Goal: Communication & Community: Answer question/provide support

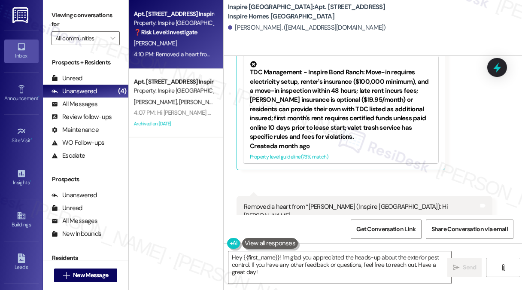
scroll to position [1768, 0]
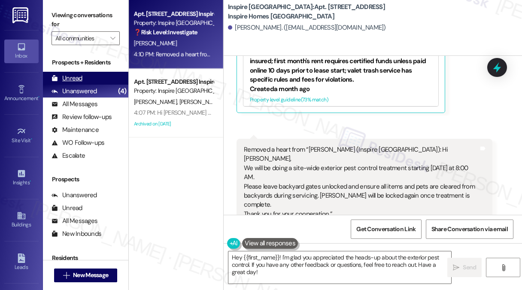
click at [66, 78] on div "Unread" at bounding box center [67, 78] width 31 height 9
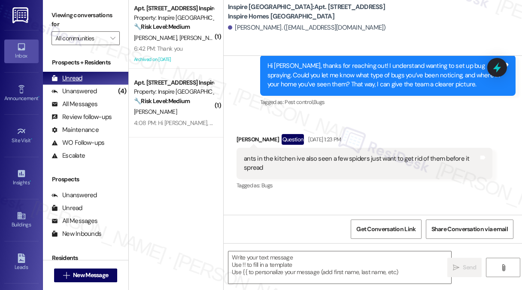
type textarea "Fetching suggested responses. Please feel free to read through the conversation…"
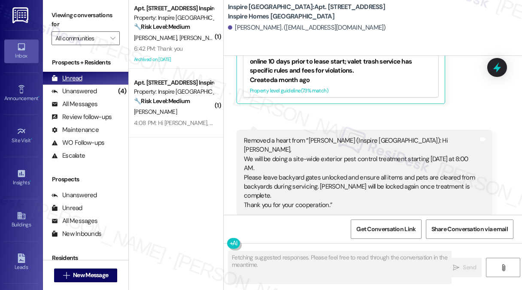
scroll to position [1785, 0]
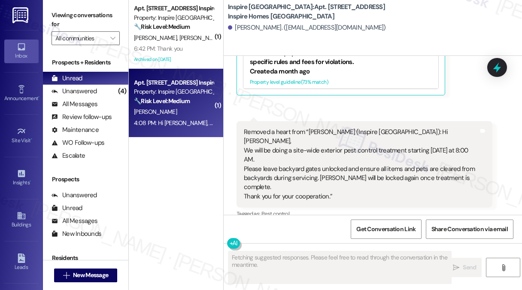
click at [193, 106] on div "🔧 Risk Level: Medium The resident initially requested a manager and reported di…" at bounding box center [173, 101] width 79 height 9
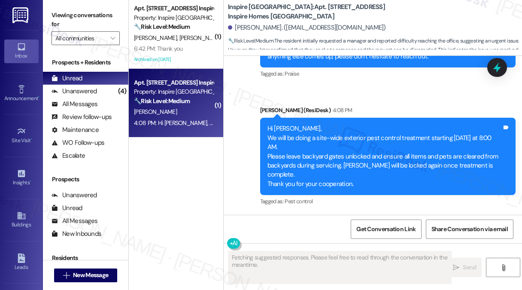
scroll to position [819, 0]
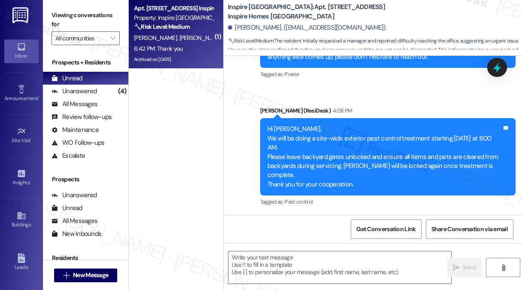
click at [170, 49] on div "6:42 PM: Thank you 6:42 PM: Thank you" at bounding box center [158, 49] width 49 height 8
type textarea "Fetching suggested responses. Please feel free to read through the conversation…"
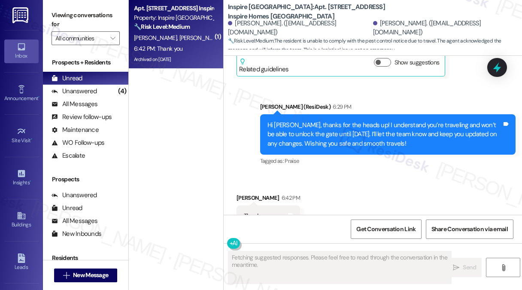
scroll to position [2929, 0]
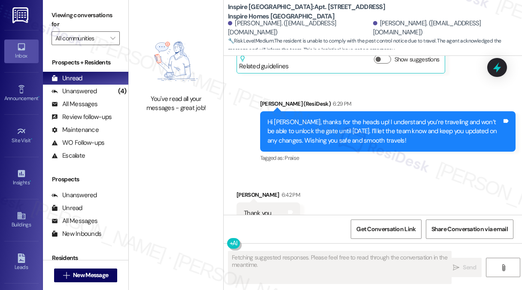
click at [310, 118] on div "Hi [PERSON_NAME], thanks for the heads up! I understand you’re traveling and wo…" at bounding box center [385, 131] width 235 height 27
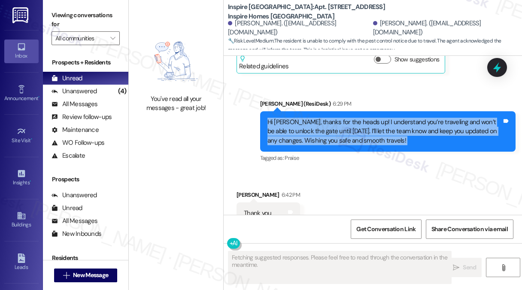
click at [310, 118] on div "Hi [PERSON_NAME], thanks for the heads up! I understand you’re traveling and wo…" at bounding box center [385, 131] width 235 height 27
click at [396, 118] on div "Hi [PERSON_NAME], thanks for the heads up! I understand you’re traveling and wo…" at bounding box center [385, 131] width 235 height 27
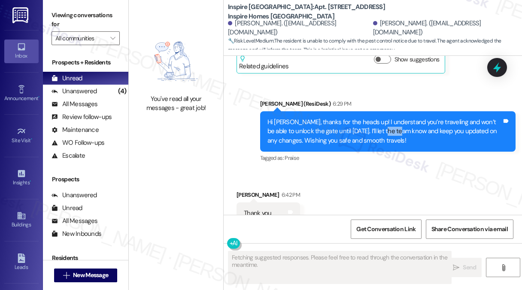
click at [396, 118] on div "Hi [PERSON_NAME], thanks for the heads up! I understand you’re traveling and wo…" at bounding box center [385, 131] width 235 height 27
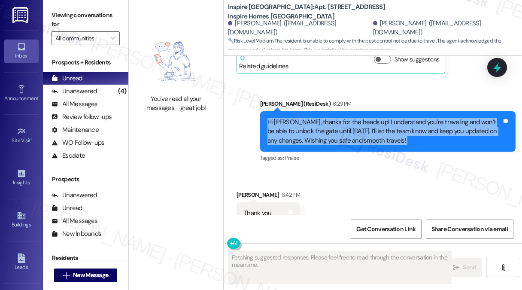
click at [396, 118] on div "Hi [PERSON_NAME], thanks for the heads up! I understand you’re traveling and wo…" at bounding box center [385, 131] width 235 height 27
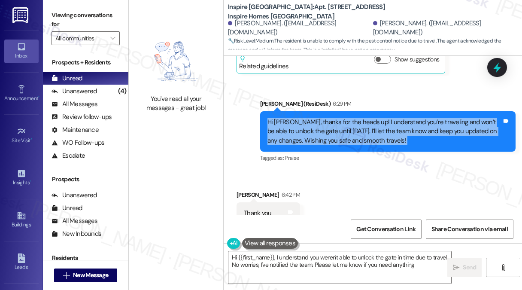
click at [345, 118] on div "Hi [PERSON_NAME], thanks for the heads up! I understand you’re traveling and wo…" at bounding box center [385, 131] width 235 height 27
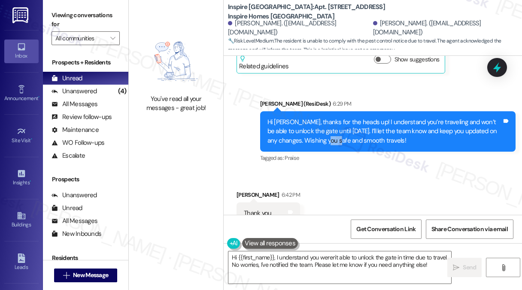
click at [345, 118] on div "Hi [PERSON_NAME], thanks for the heads up! I understand you’re traveling and wo…" at bounding box center [385, 131] width 235 height 27
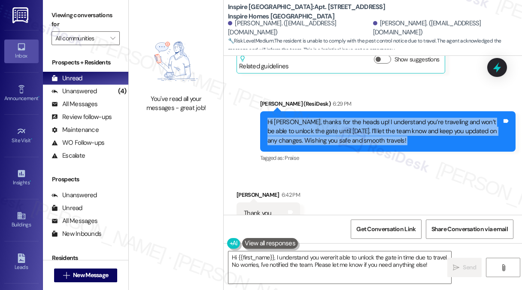
click at [345, 118] on div "Hi [PERSON_NAME], thanks for the heads up! I understand you’re traveling and wo…" at bounding box center [385, 131] width 235 height 27
click at [377, 118] on div "Hi [PERSON_NAME], thanks for the heads up! I understand you’re traveling and wo…" at bounding box center [385, 131] width 235 height 27
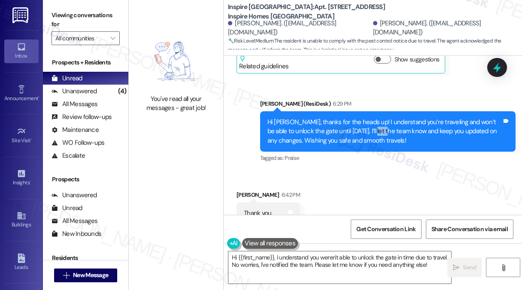
click at [377, 118] on div "Hi [PERSON_NAME], thanks for the heads up! I understand you’re traveling and wo…" at bounding box center [385, 131] width 235 height 27
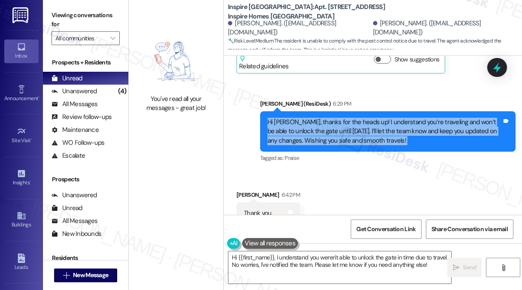
click at [377, 118] on div "Hi [PERSON_NAME], thanks for the heads up! I understand you’re traveling and wo…" at bounding box center [385, 131] width 235 height 27
click at [348, 260] on textarea "Hi {{first_name}}, I understand you weren't able to unlock the gate in time due…" at bounding box center [340, 267] width 223 height 32
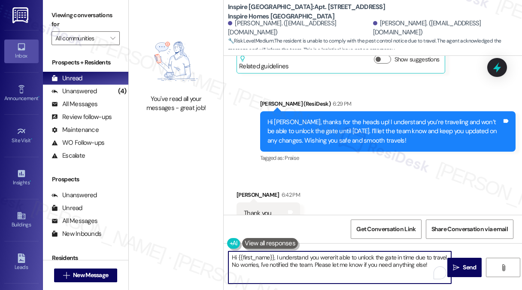
click at [348, 260] on textarea "Hi {{first_name}}, I understand you weren't able to unlock the gate in time due…" at bounding box center [340, 267] width 223 height 32
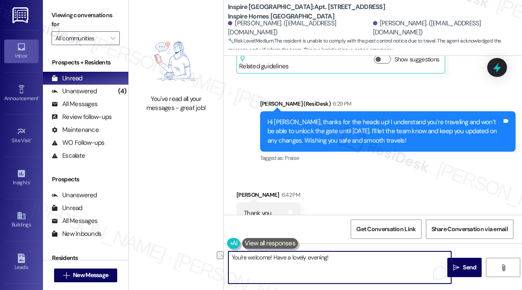
drag, startPoint x: 277, startPoint y: 258, endPoint x: 270, endPoint y: 257, distance: 6.5
click at [270, 257] on textarea "You're welcome! Have a lovely evening!" at bounding box center [340, 267] width 223 height 32
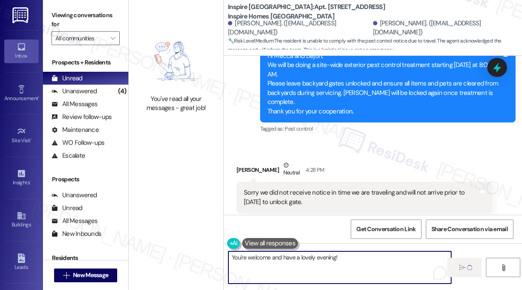
scroll to position [2715, 0]
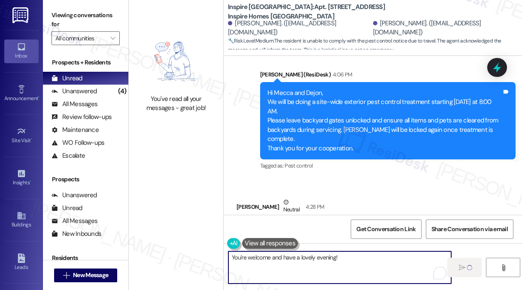
type textarea "You're welcome and have a lovely evening!"
click at [282, 225] on div "Sorry we did not receive notice in time we are traveling and will not arrive pr…" at bounding box center [361, 234] width 235 height 18
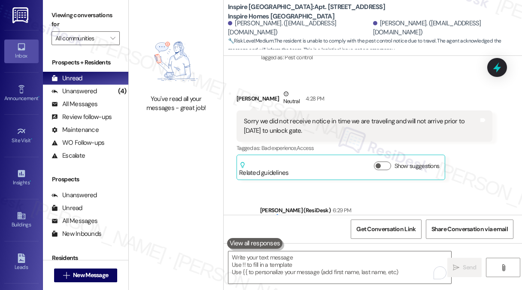
scroll to position [2808, 0]
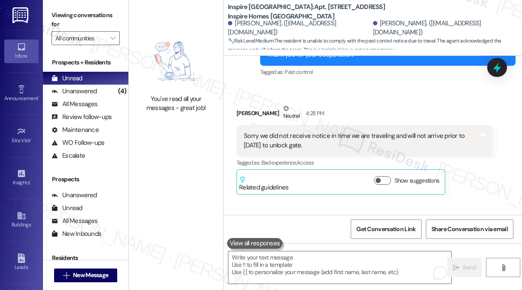
click at [348, 131] on div "Sorry we did not receive notice in time we are traveling and will not arrive pr…" at bounding box center [361, 140] width 235 height 18
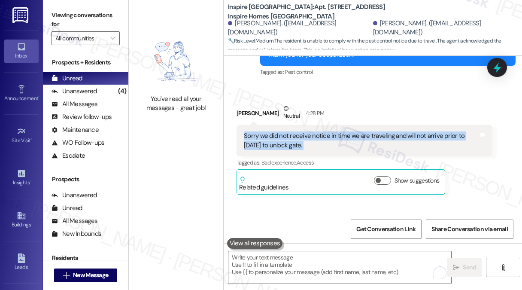
click at [348, 131] on div "Sorry we did not receive notice in time we are traveling and will not arrive pr…" at bounding box center [361, 140] width 235 height 18
copy div "Sorry we did not receive notice in time we are traveling and will not arrive pr…"
click at [138, 34] on img at bounding box center [176, 61] width 76 height 58
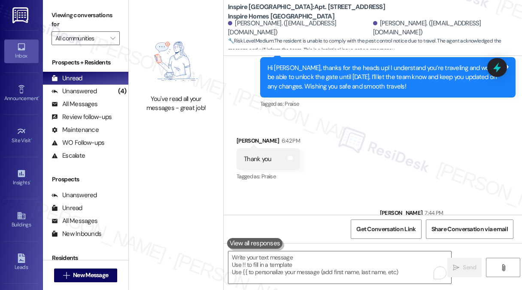
scroll to position [2990, 0]
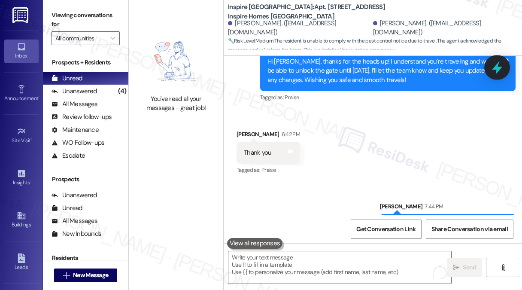
click at [507, 70] on div at bounding box center [498, 67] width 26 height 24
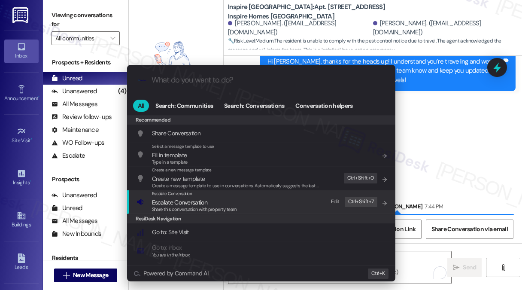
click at [251, 201] on div "Escalate Conversation Escalate Conversation Share this conversation with proper…" at bounding box center [262, 201] width 251 height 23
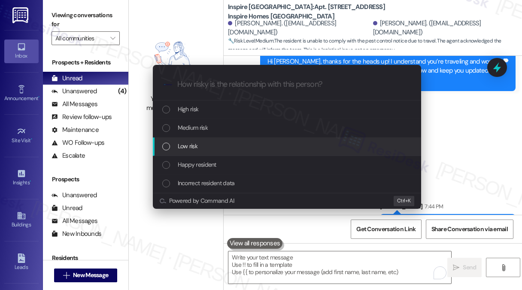
click at [207, 152] on div "Low risk" at bounding box center [287, 146] width 269 height 18
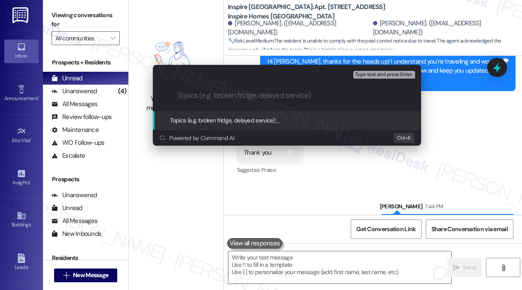
click at [241, 90] on div ".cls-1{fill:#0a055f;}.cls-2{fill:#0cc4c4;} resideskLogoBlueOrange" at bounding box center [287, 95] width 269 height 31
click at [247, 92] on input "Topics (e.g. broken fridge, delayed service)" at bounding box center [293, 95] width 233 height 9
type input "o"
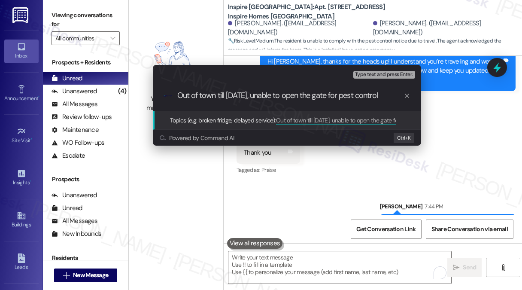
type input "Out of town till [DATE], unable to open the gate for pest control"
click at [237, 113] on div "Topics (e.g. broken fridge, delayed service): Out of town till [DATE], unable t…" at bounding box center [287, 120] width 269 height 18
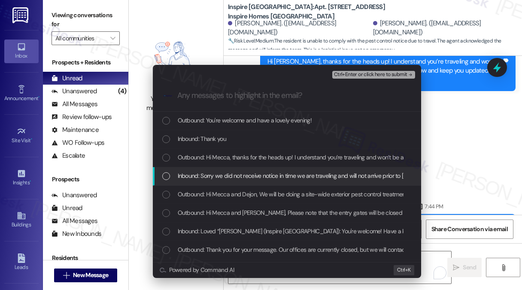
click at [226, 179] on span "Inbound: Sorry we did not receive notice in time we are traveling and will not …" at bounding box center [317, 175] width 278 height 9
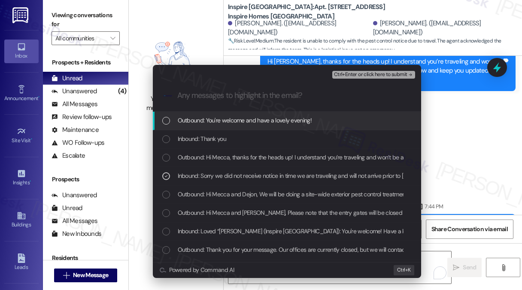
click at [378, 73] on span "Ctrl+Enter or click here to submit" at bounding box center [370, 75] width 73 height 6
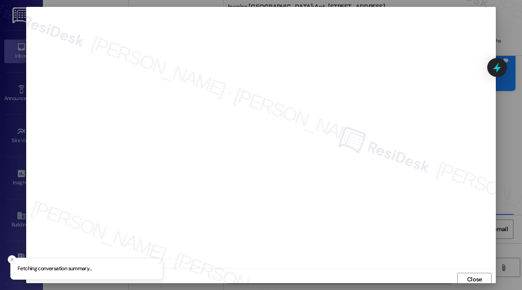
scroll to position [3, 0]
click at [473, 276] on span "Close" at bounding box center [474, 276] width 15 height 9
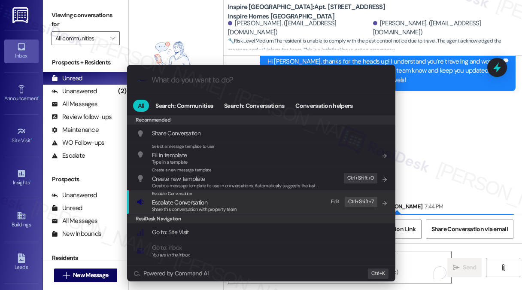
click at [204, 203] on span "Escalate Conversation" at bounding box center [179, 202] width 55 height 8
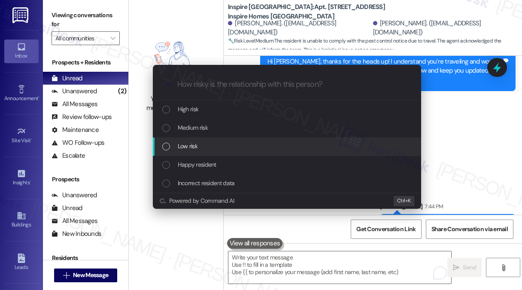
click at [210, 141] on div "Low risk" at bounding box center [287, 146] width 269 height 18
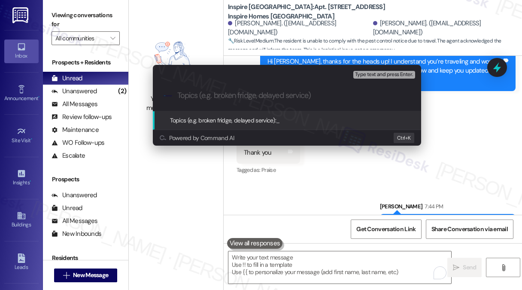
paste input "Out of town till [DATE], unable to open the gate for pest control"
type input "Out of town till [DATE], unable to open the gate for pest control"
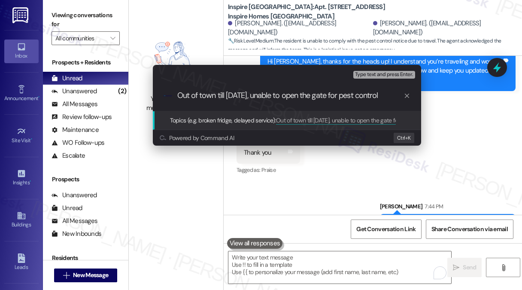
click at [266, 100] on input "Out of town till [DATE], unable to open the gate for pest control" at bounding box center [290, 95] width 226 height 9
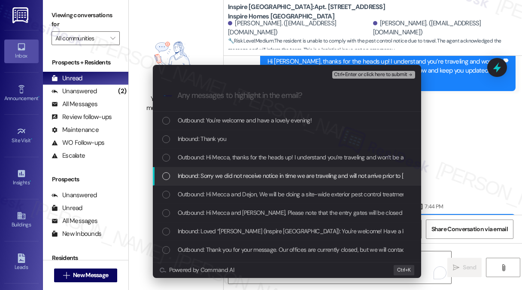
click at [234, 171] on div "Inbound: Sorry we did not receive notice in time we are traveling and will not …" at bounding box center [287, 176] width 269 height 18
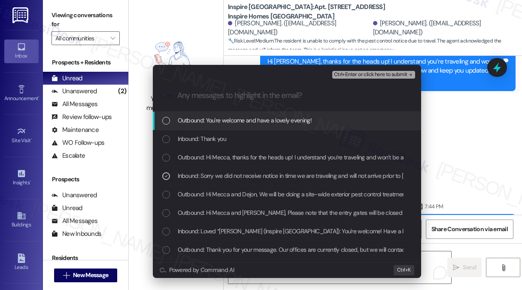
click at [351, 72] on span "Ctrl+Enter or click here to submit" at bounding box center [370, 75] width 73 height 6
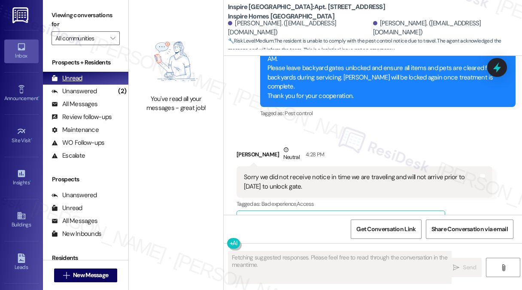
scroll to position [2929, 0]
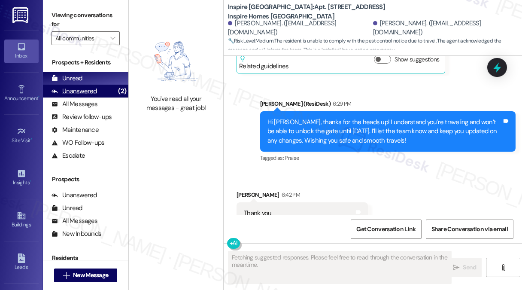
click at [97, 94] on div "Unanswered (2)" at bounding box center [85, 91] width 85 height 13
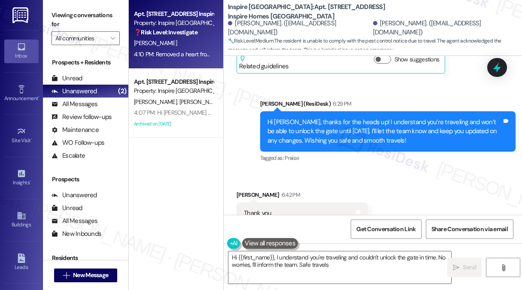
type textarea "Hi {{first_name}}, I understand you're traveling and couldn't unlock the gate i…"
click at [187, 27] on div "Property: Inspire [GEOGRAPHIC_DATA]" at bounding box center [173, 22] width 79 height 9
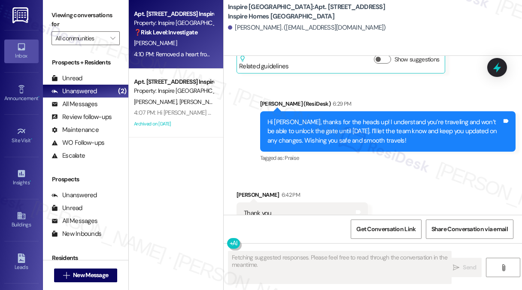
scroll to position [1786, 0]
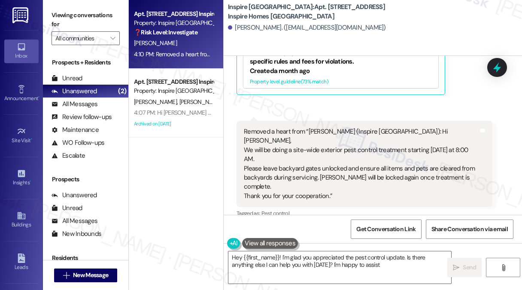
type textarea "Hey {{first_name}}! I'm glad you appreciated the pest control update. Is there …"
